Goal: Task Accomplishment & Management: Complete application form

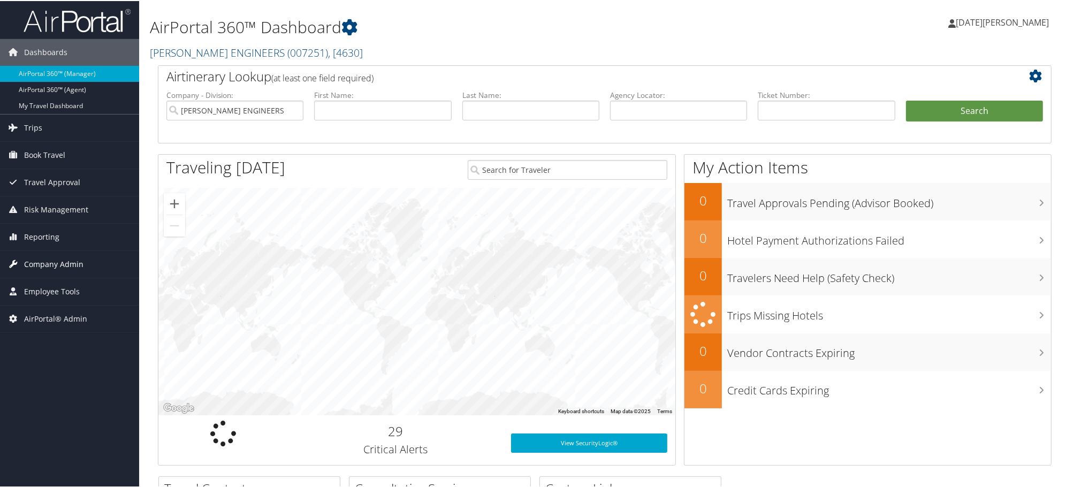
click at [41, 256] on span "Company Admin" at bounding box center [53, 263] width 59 height 27
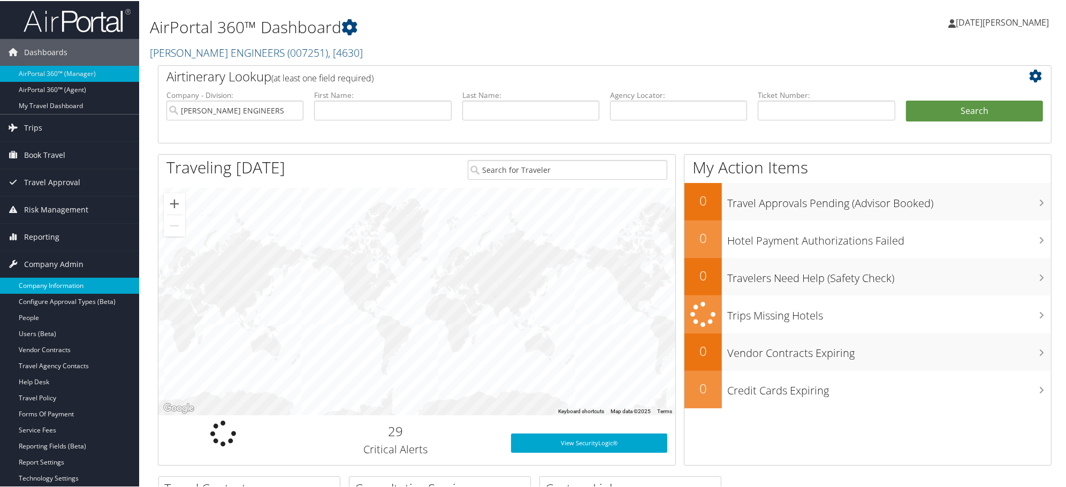
click at [30, 281] on link "Company Information" at bounding box center [69, 285] width 139 height 16
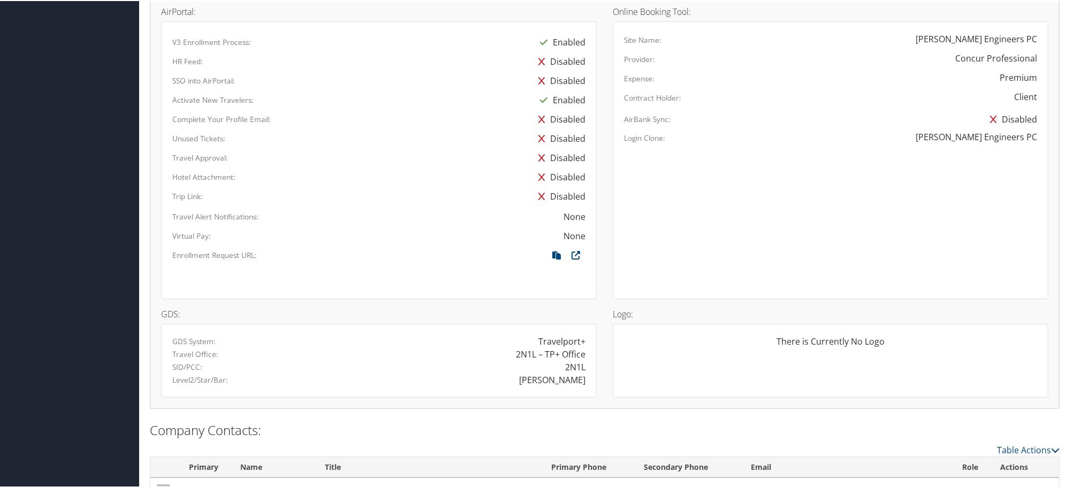
scroll to position [646, 0]
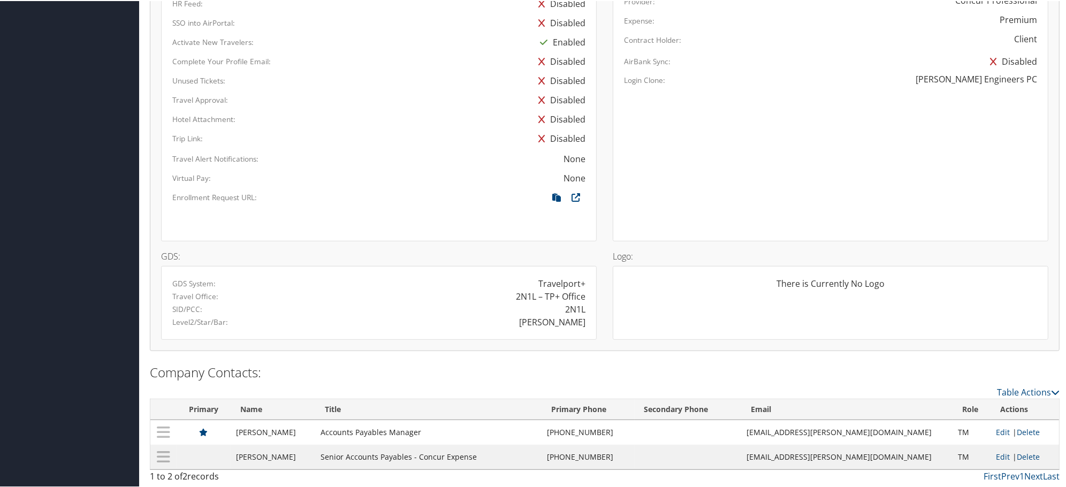
click at [554, 321] on div "CAROLLO" at bounding box center [552, 321] width 66 height 13
copy div "CAROLLO"
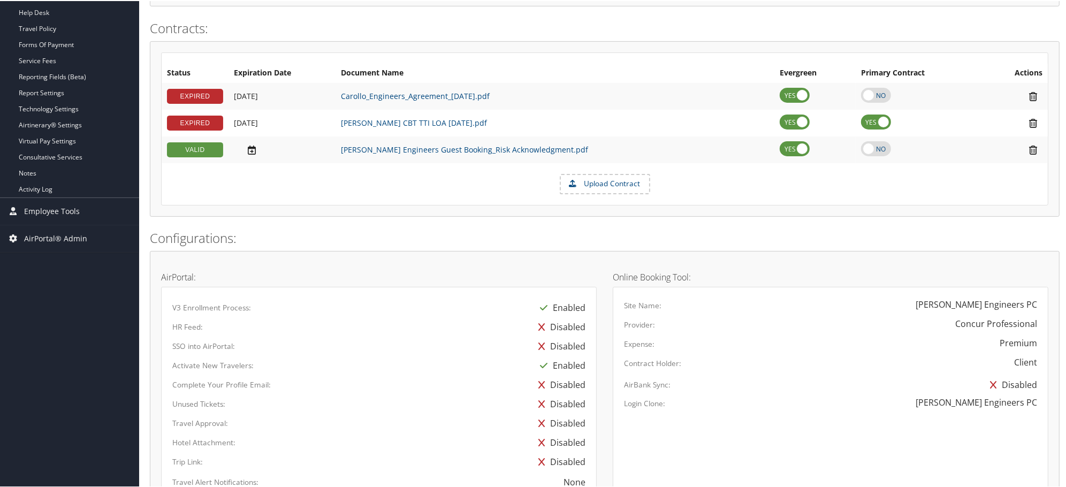
scroll to position [230, 0]
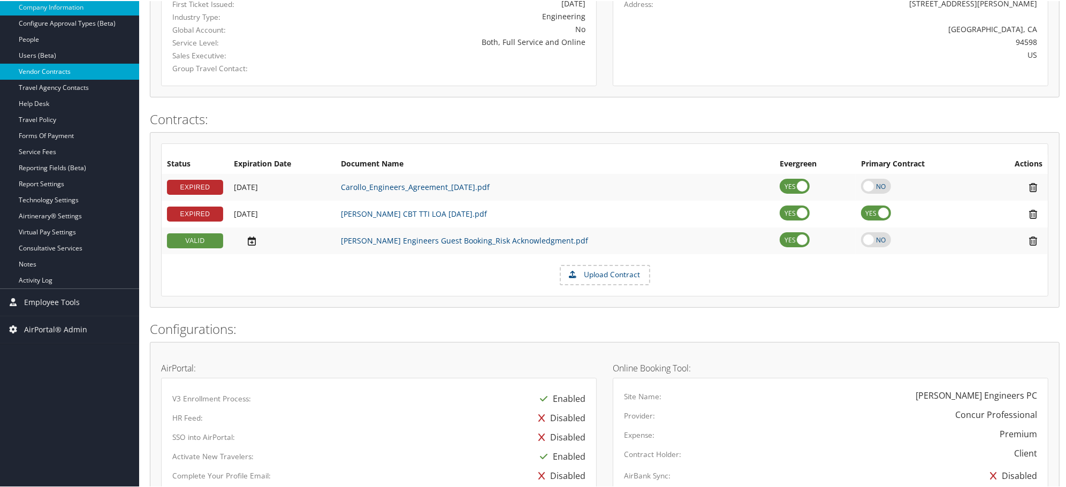
click at [50, 69] on link "Vendor Contracts" at bounding box center [69, 71] width 139 height 16
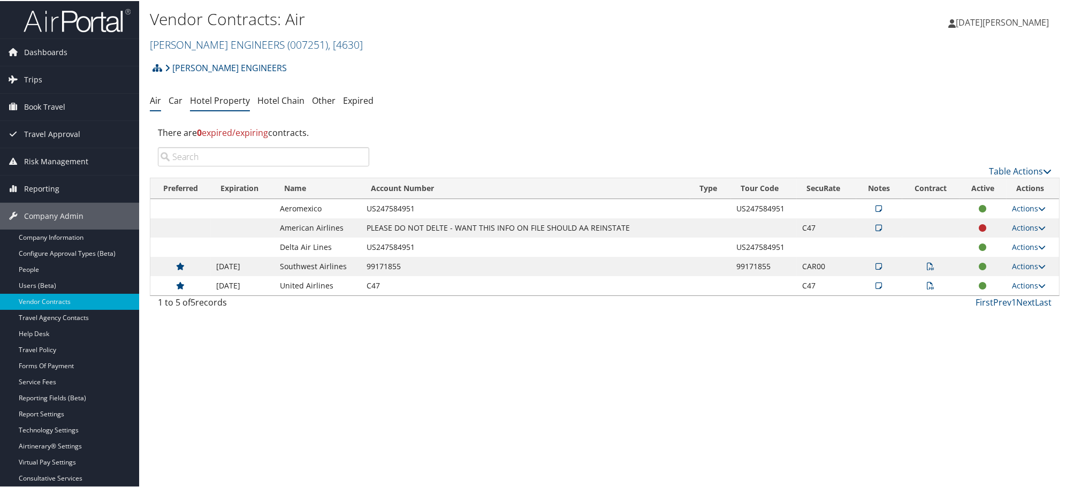
click at [232, 103] on link "Hotel Property" at bounding box center [220, 100] width 60 height 12
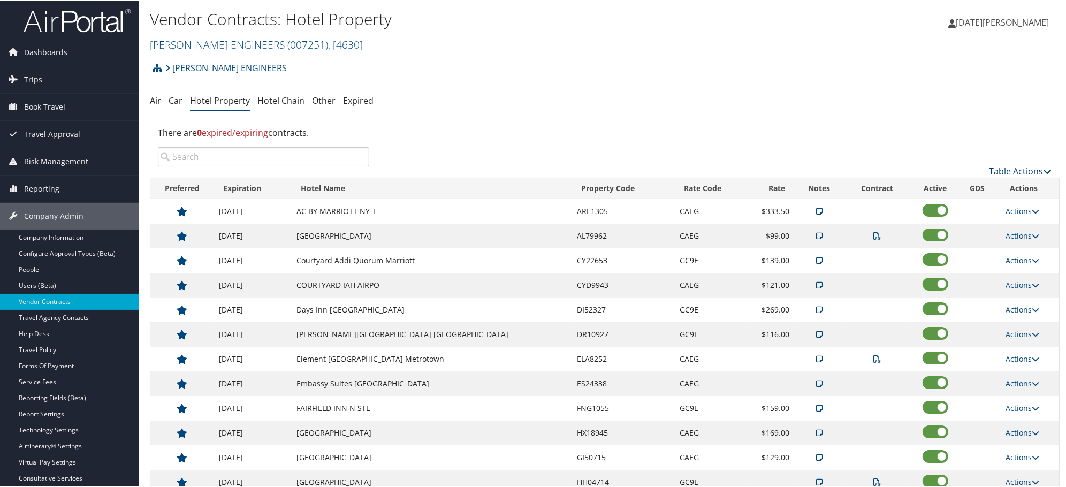
click at [1012, 165] on link "Table Actions" at bounding box center [1020, 170] width 63 height 12
click at [944, 183] on link "Add New Contract" at bounding box center [984, 187] width 141 height 18
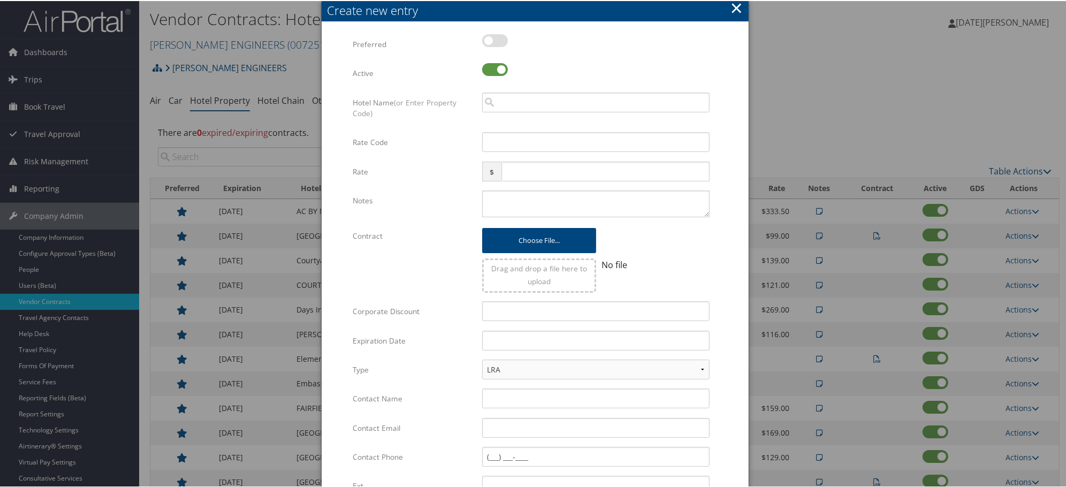
click at [493, 40] on label at bounding box center [495, 39] width 26 height 13
click at [493, 40] on input "checkbox" at bounding box center [491, 41] width 7 height 7
checkbox input "true"
click at [513, 100] on input "search" at bounding box center [596, 102] width 228 height 20
click at [525, 93] on div "Multiple values The selected items contain different values for this input. To …" at bounding box center [535, 327] width 365 height 588
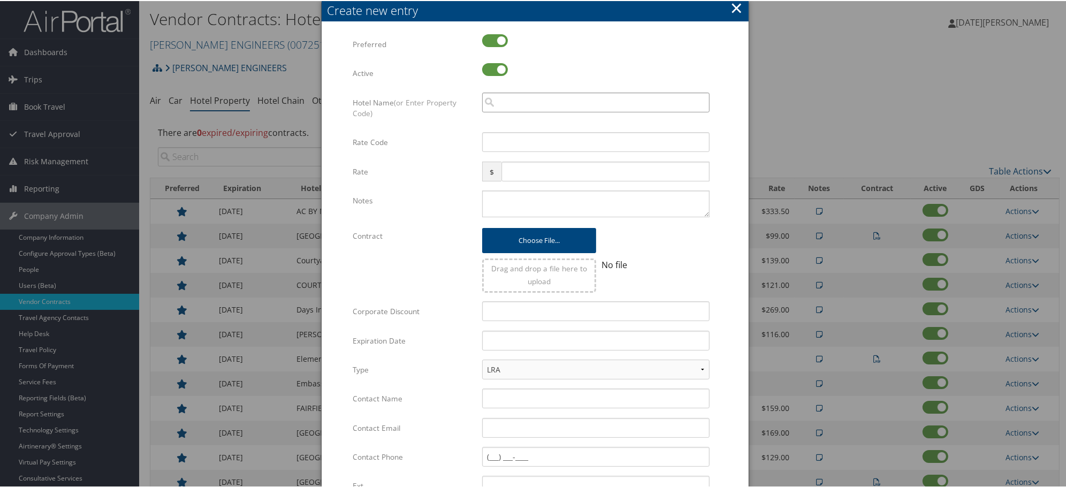
click at [532, 104] on input "search" at bounding box center [596, 102] width 228 height 20
paste input "CPA1646"
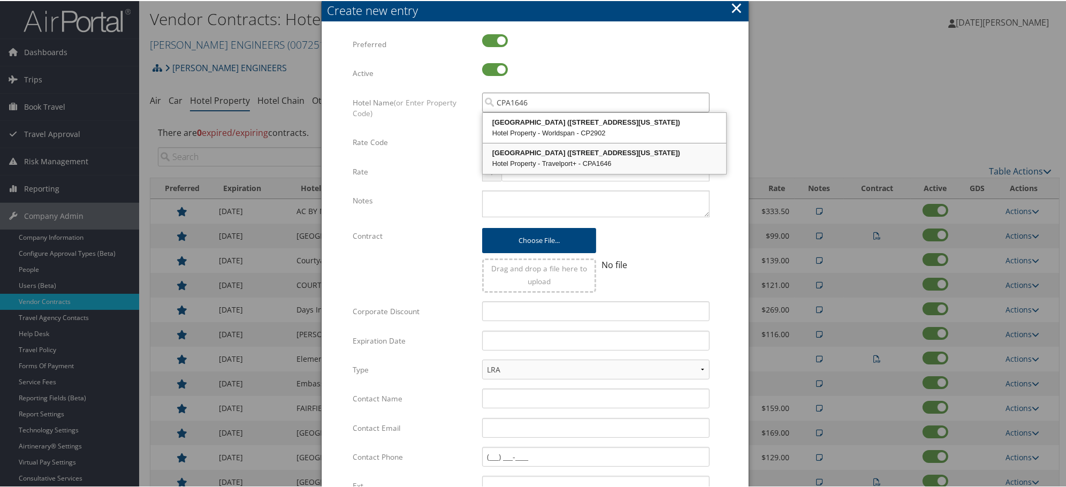
click at [554, 160] on div "Hotel Property - Travelport+ - CPA1646" at bounding box center [604, 162] width 240 height 11
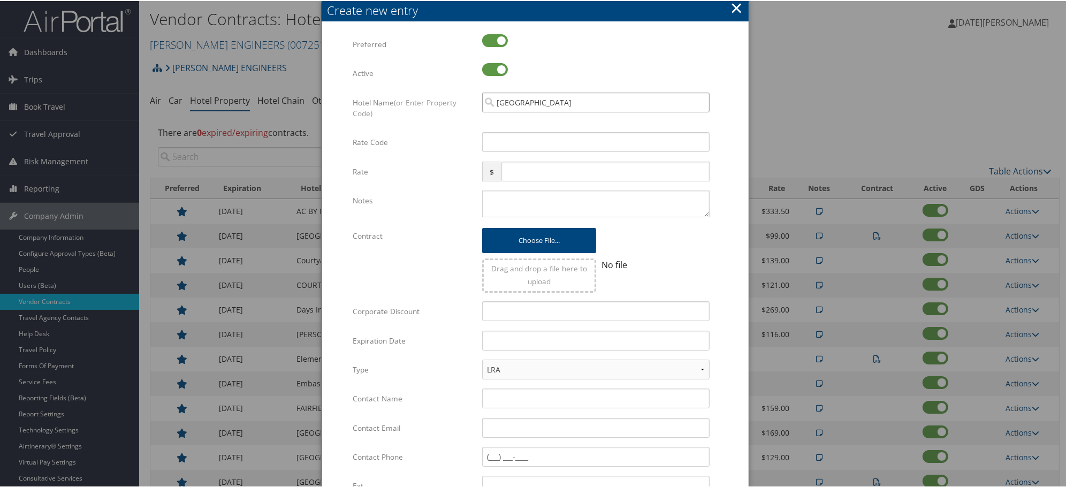
type input "Crowne Plaza Phx Airport"
click at [540, 145] on input "Rate Code" at bounding box center [596, 141] width 228 height 20
paste input "CPA1646"
drag, startPoint x: 446, startPoint y: 134, endPoint x: 420, endPoint y: 134, distance: 25.7
click at [423, 134] on div "Rate Code CPA1646 Multiple values The selected items contain different values f…" at bounding box center [535, 145] width 365 height 29
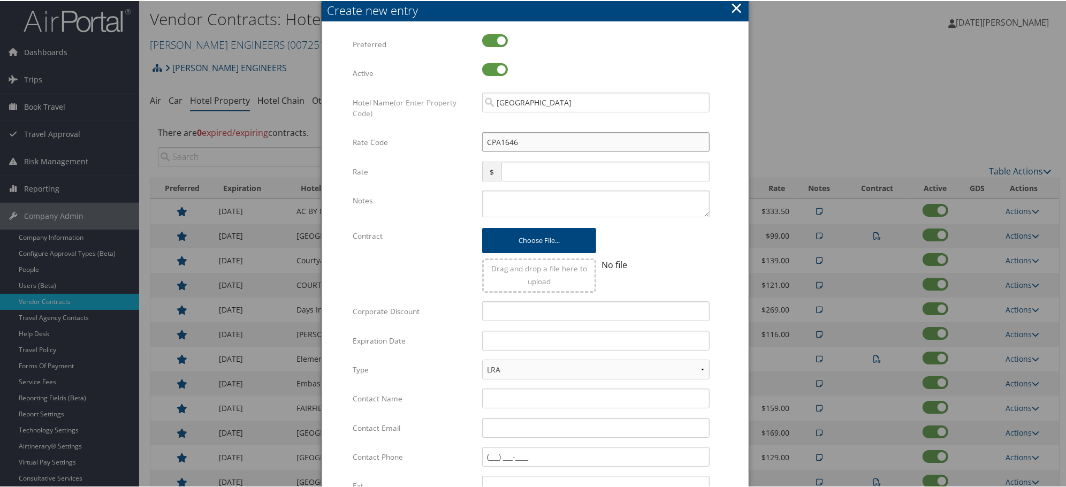
paste input "AEG"
type input "CAEG"
click at [518, 199] on textarea "Notes" at bounding box center [596, 202] width 228 height 27
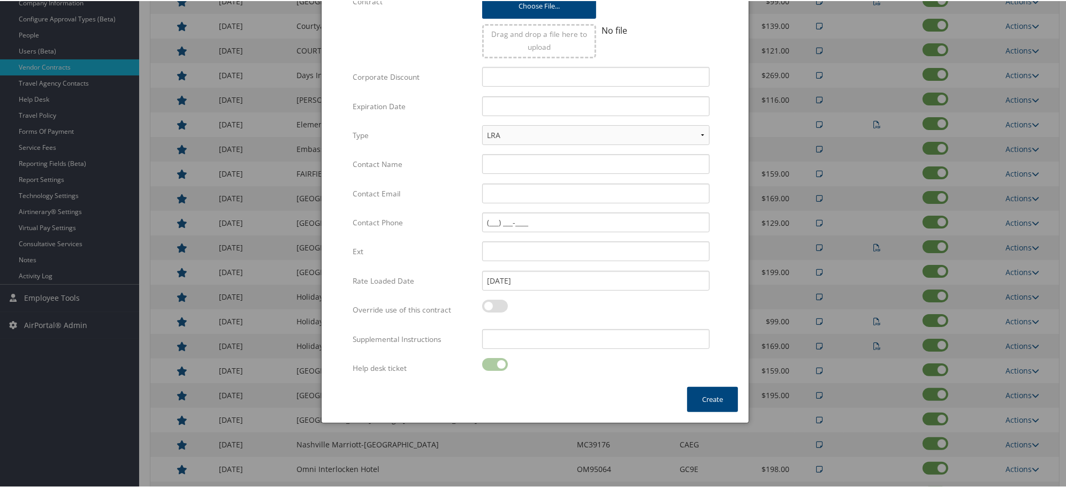
scroll to position [238, 0]
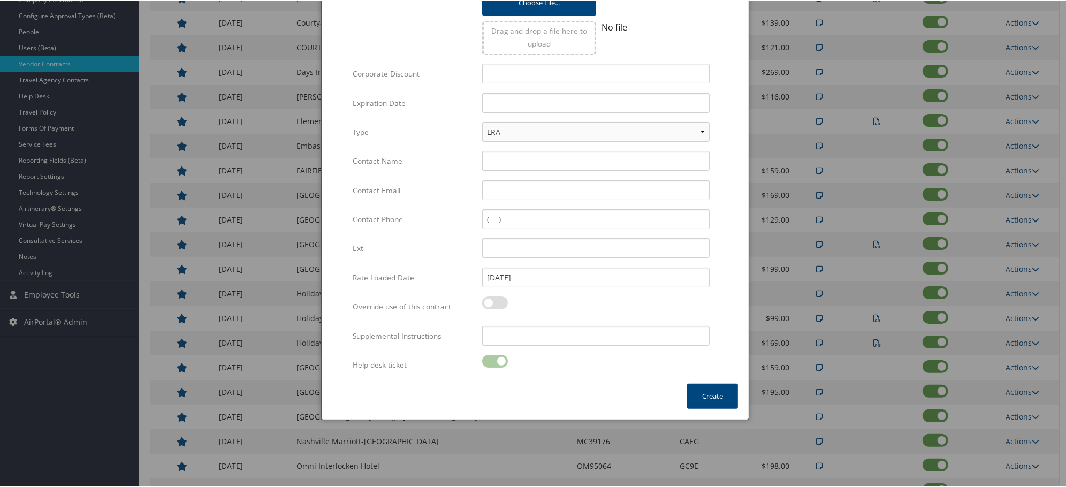
click at [494, 359] on div at bounding box center [596, 366] width 228 height 25
click at [534, 361] on div at bounding box center [596, 366] width 228 height 25
click at [557, 370] on div at bounding box center [596, 366] width 228 height 25
click at [543, 394] on div "× Create new entry Multiple values The selected items contain different values …" at bounding box center [535, 90] width 428 height 657
click at [500, 361] on div at bounding box center [596, 366] width 228 height 25
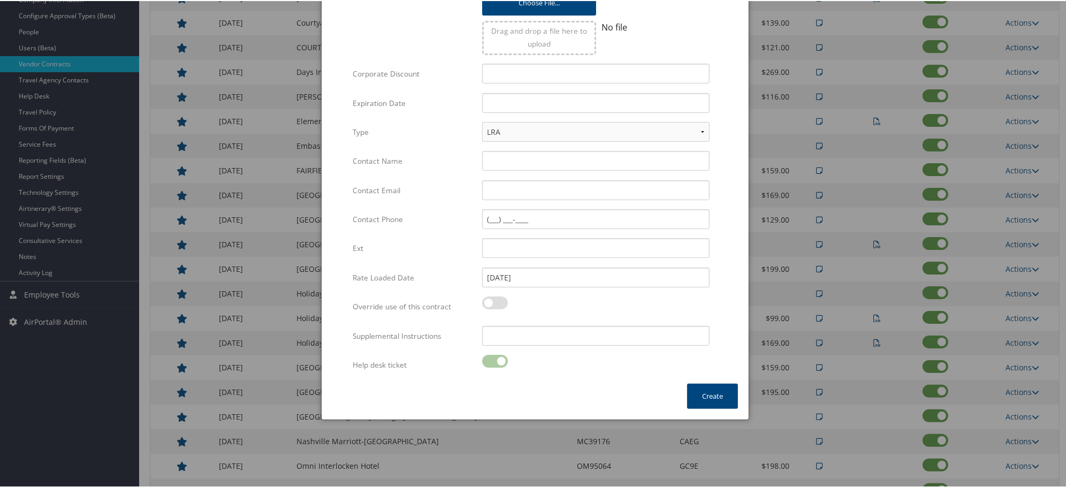
click at [552, 377] on div "Help desk ticket Multiple values The selected items contain different values fo…" at bounding box center [535, 368] width 365 height 29
click at [709, 392] on button "Create" at bounding box center [712, 395] width 51 height 25
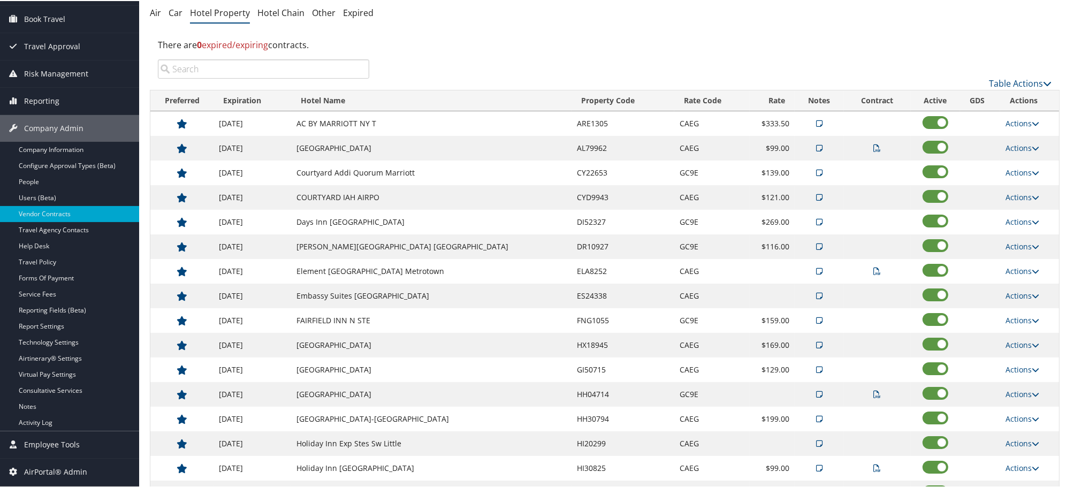
scroll to position [504, 0]
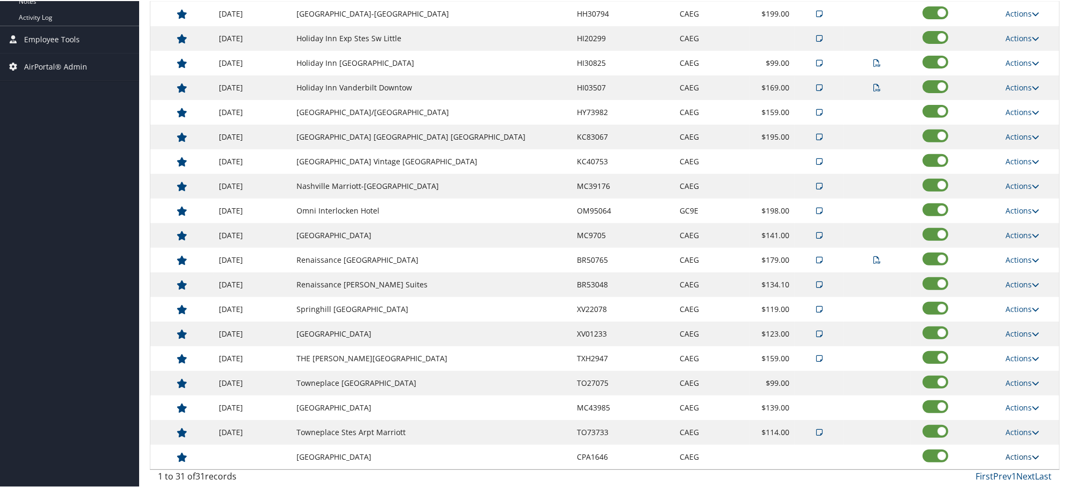
click at [1018, 459] on link "Actions" at bounding box center [1023, 456] width 34 height 10
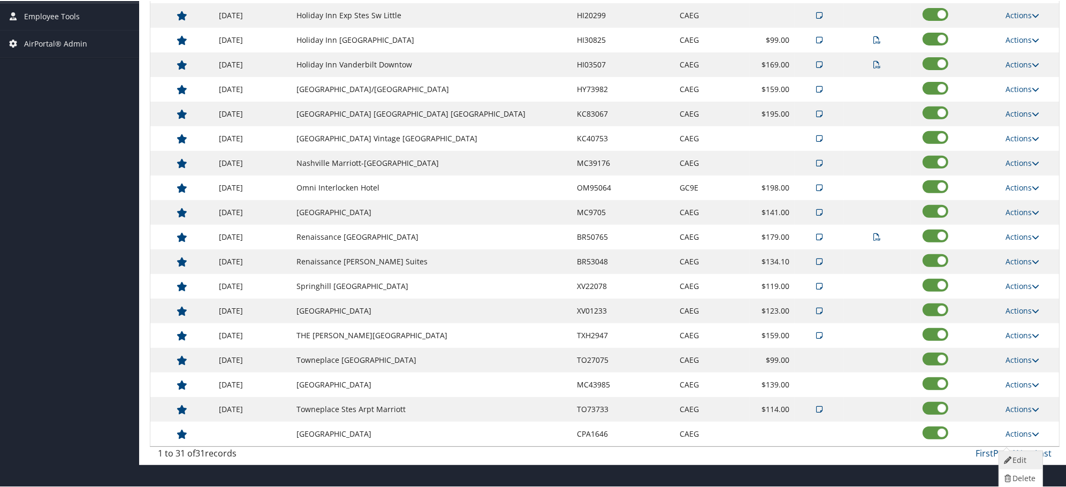
click at [1025, 458] on link "Edit" at bounding box center [1019, 459] width 41 height 18
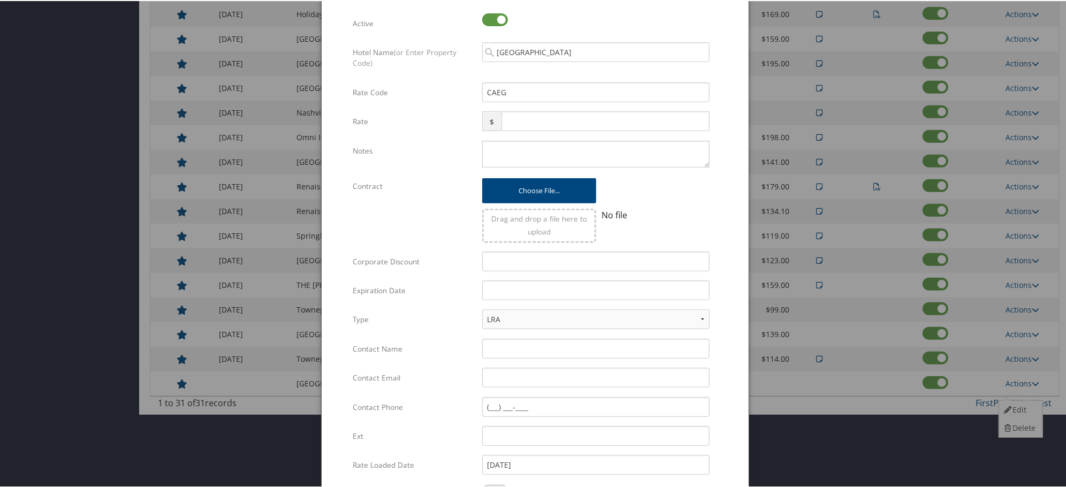
scroll to position [566, 0]
click at [510, 287] on input "text" at bounding box center [596, 290] width 228 height 20
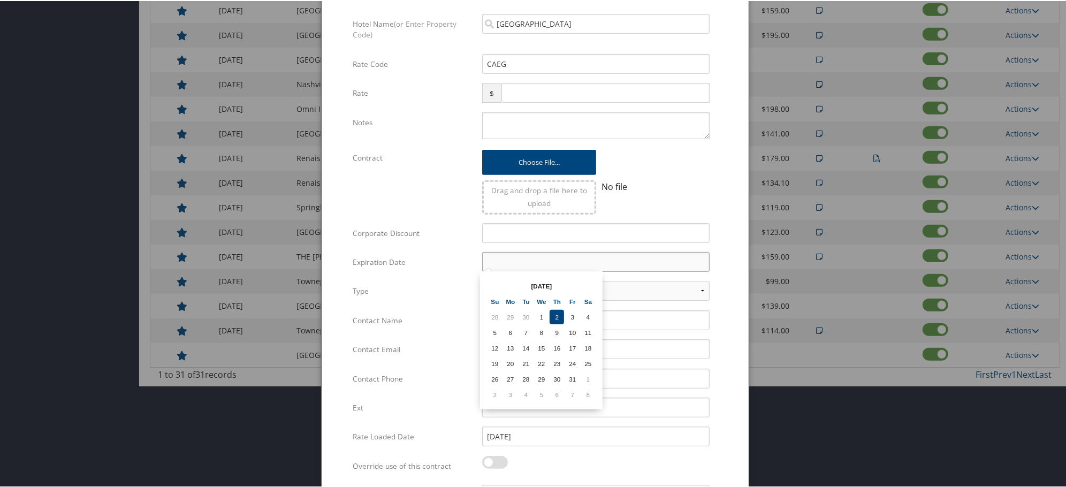
scroll to position [447, 0]
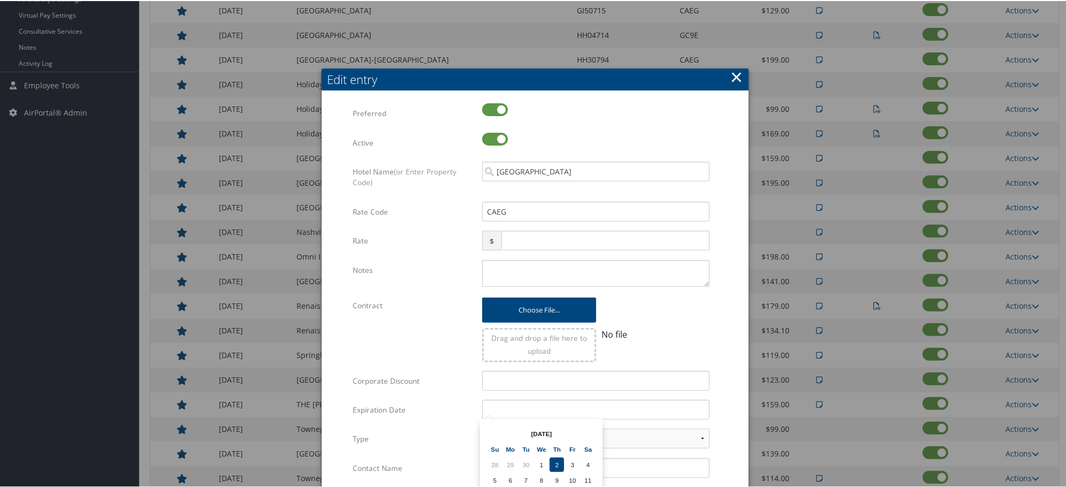
click at [735, 77] on button "×" at bounding box center [737, 75] width 12 height 21
